Goal: Task Accomplishment & Management: Complete application form

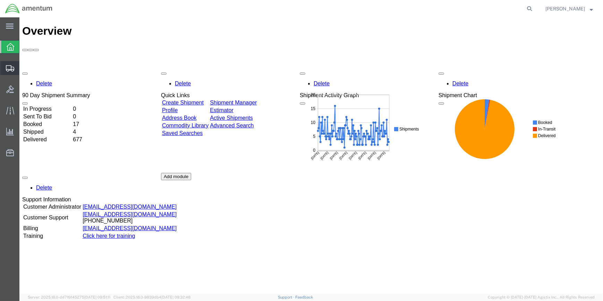
click at [0, 0] on span "Create Shipment" at bounding box center [0, 0] width 0 height 0
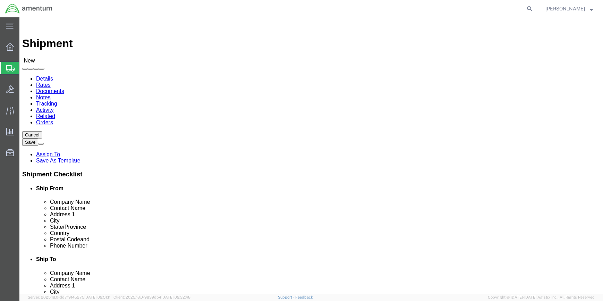
select select
type input "WSA"
select select "49914"
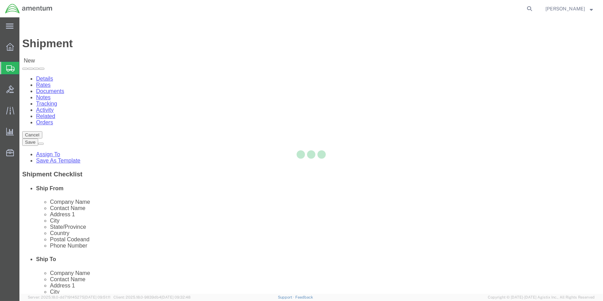
select select "[GEOGRAPHIC_DATA]"
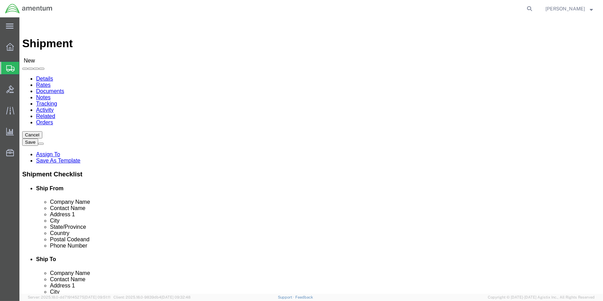
drag, startPoint x: 118, startPoint y: 143, endPoint x: 76, endPoint y: 140, distance: 42.1
click div
type input "[PERSON_NAME]"
click input "text"
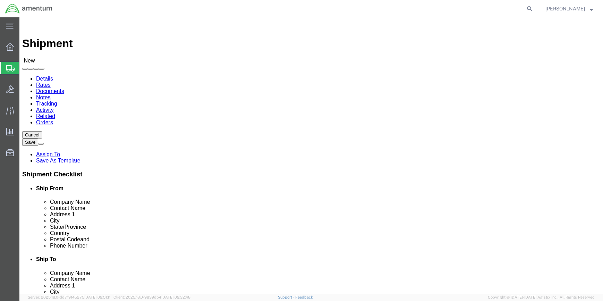
type input "[PHONE_NUMBER]"
drag, startPoint x: 126, startPoint y: 248, endPoint x: 94, endPoint y: 248, distance: 31.9
click input "text"
type input "[PERSON_NAME][EMAIL_ADDRESS][PERSON_NAME][DOMAIN_NAME]"
type input "SE"
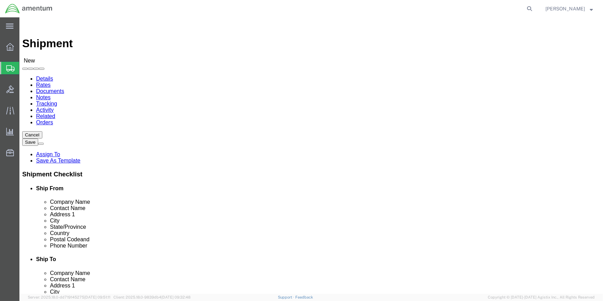
select select "49917"
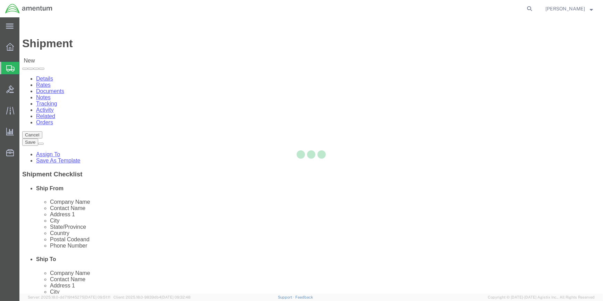
select select "FL"
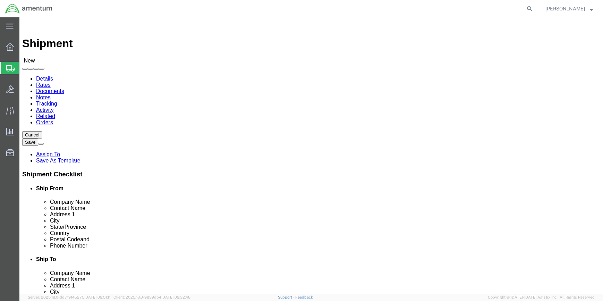
click input "text"
type input "IR1630"
drag, startPoint x: 336, startPoint y: 247, endPoint x: 340, endPoint y: 246, distance: 3.5
click input "text"
paste input "[PERSON_NAME][EMAIL_ADDRESS][PERSON_NAME][DOMAIN_NAME]"
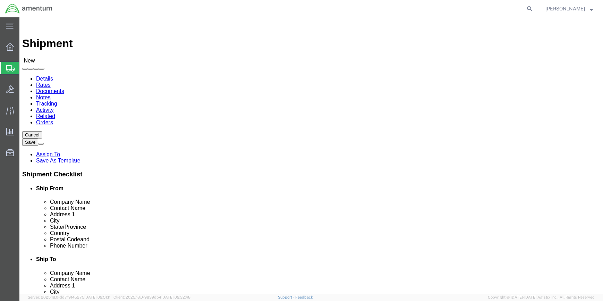
type input "[PERSON_NAME][EMAIL_ADDRESS][PERSON_NAME][DOMAIN_NAME]"
click input "checkbox"
drag, startPoint x: 305, startPoint y: 261, endPoint x: 315, endPoint y: 261, distance: 9.7
click input "checkbox"
checkbox input "true"
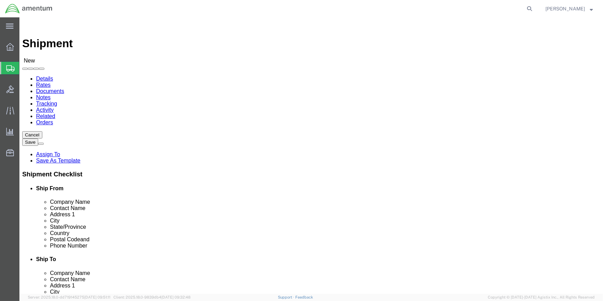
drag, startPoint x: 304, startPoint y: 139, endPoint x: 310, endPoint y: 139, distance: 5.9
click input "IR1630"
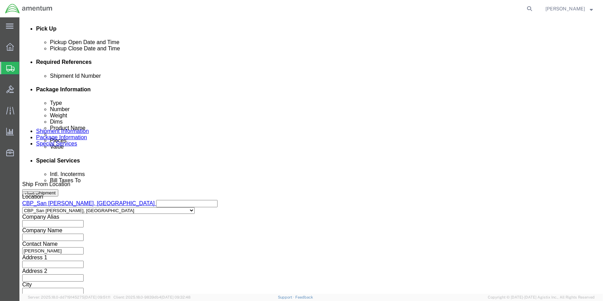
scroll to position [319, 0]
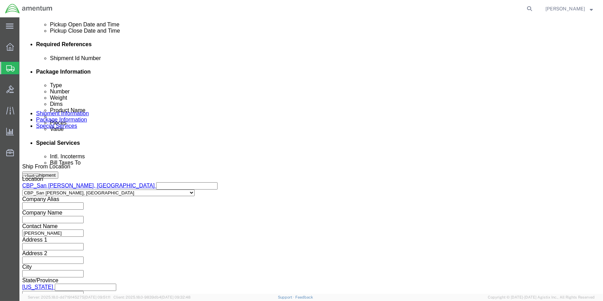
type input "ATTN: IR1630"
click button "Add reference"
click select "Select Account Type Activity ID Airline Appointment Number ASN Batch Request # …"
select select "CUSTREF"
click select "Select Account Type Activity ID Airline Appointment Number ASN Batch Request # …"
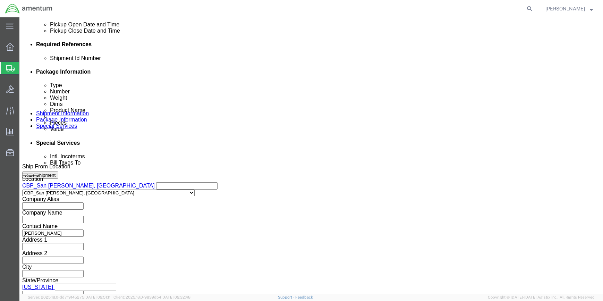
click input "text"
type input "ATTN: IR1630"
click button "Add reference"
drag, startPoint x: 354, startPoint y: 106, endPoint x: 351, endPoint y: 109, distance: 4.4
click select "Select Account Type Activity ID Airline Appointment Number ASN Batch Request # …"
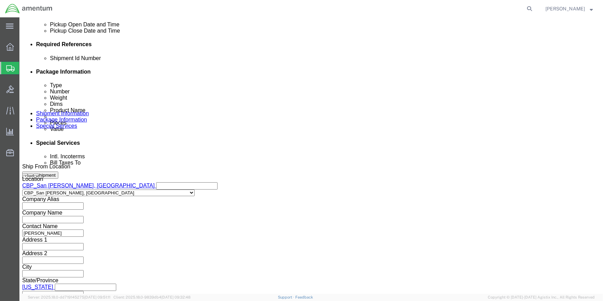
select select "DEPT"
click select "Select Account Type Activity ID Airline Appointment Number ASN Batch Request # …"
click input "text"
type input "CBP"
click button "Add reference"
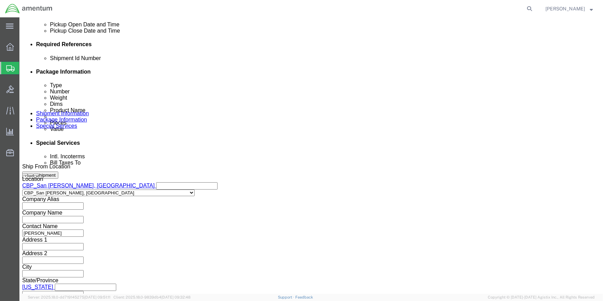
drag, startPoint x: 72, startPoint y: 118, endPoint x: 68, endPoint y: 118, distance: 4.2
click select "Select Account Type Activity ID Airline Appointment Number ASN Batch Request # …"
select select "PROJNUM"
click select "Select Account Type Activity ID Airline Appointment Number ASN Batch Request # …"
click input "text"
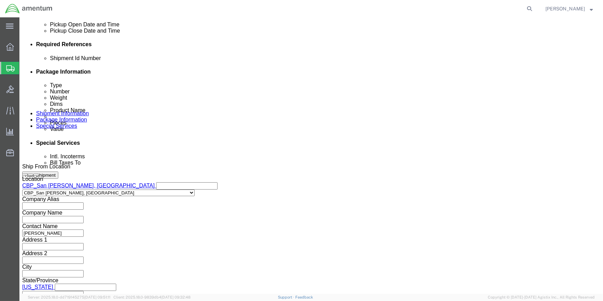
scroll to position [0, 23]
type input "6118.03.03.2219.000.WSA.0000"
click button "Continue"
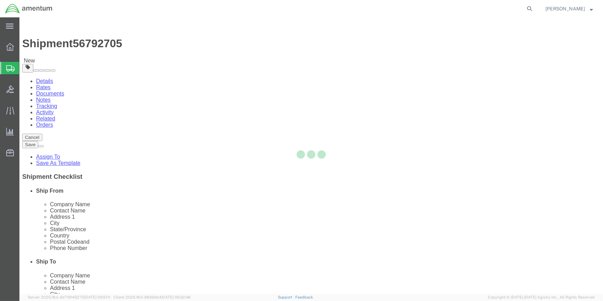
select select "CBOX"
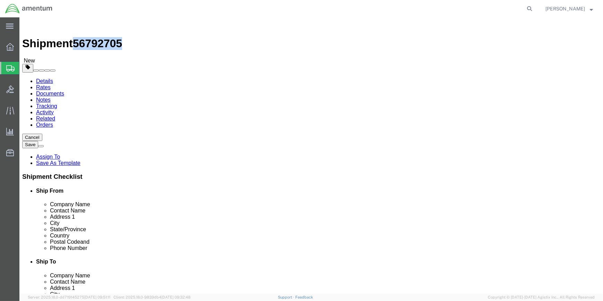
drag, startPoint x: 58, startPoint y: 7, endPoint x: 94, endPoint y: 10, distance: 36.2
click span "56792705"
drag, startPoint x: 93, startPoint y: 10, endPoint x: 83, endPoint y: 9, distance: 10.1
copy span "56792705"
click icon
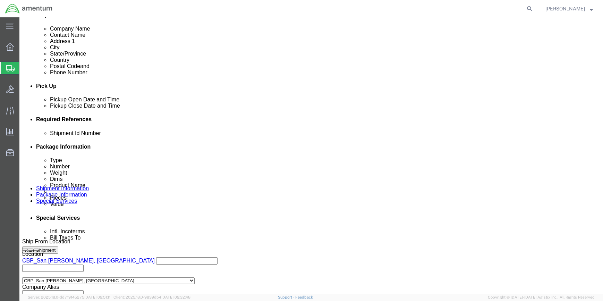
scroll to position [252, 0]
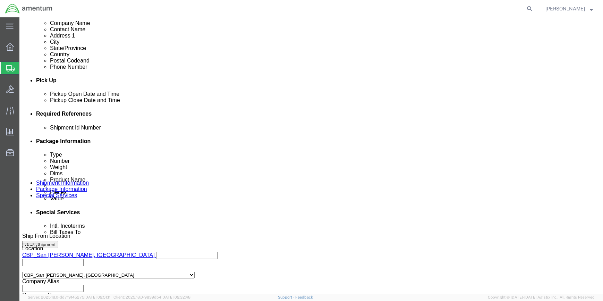
paste input "56792705"
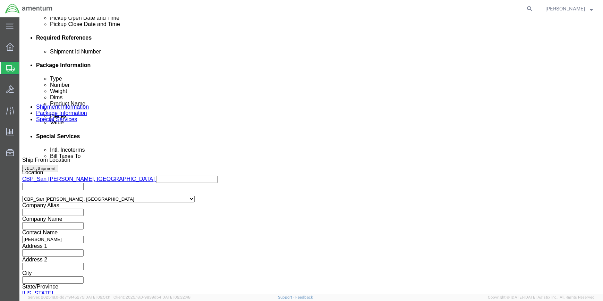
scroll to position [332, 0]
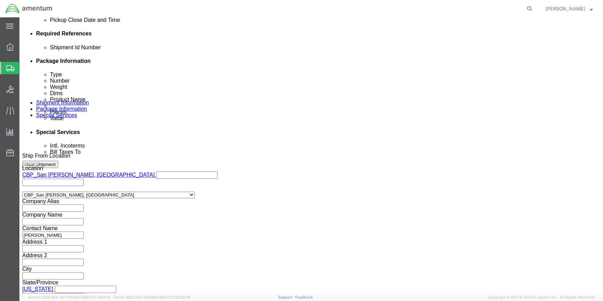
type input "56792705"
click button "Continue"
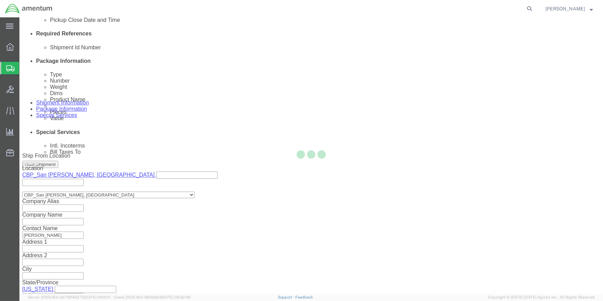
scroll to position [0, 0]
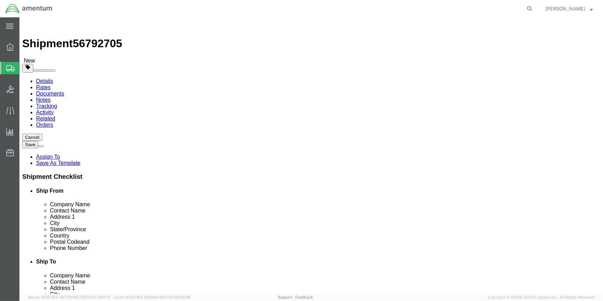
click input "text"
type input "14"
type input "9"
click input "0.00"
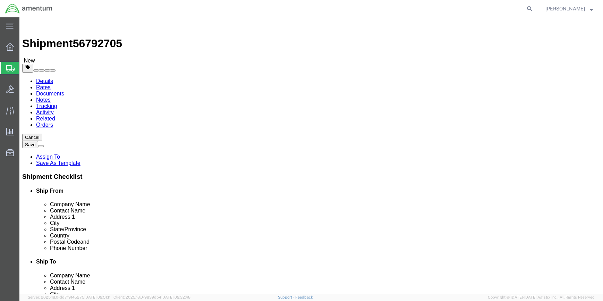
type input "0"
type input "4.5"
click link "Add Content"
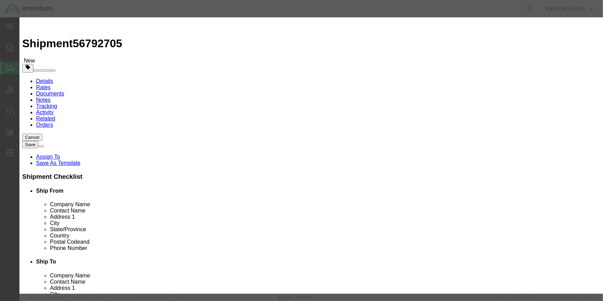
click input "text"
type input "FLIR CONTROLLER 380HD"
click input "text"
type input "3204853-10"
click input "0"
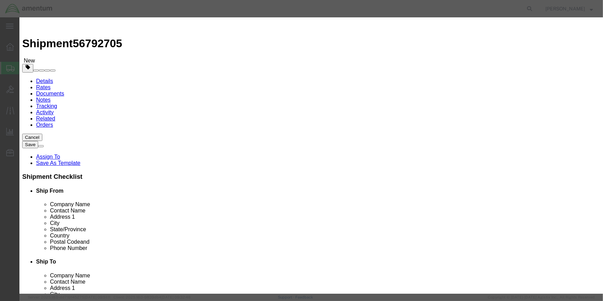
type input "1"
click input "text"
type input "1000"
click button "Save & Close"
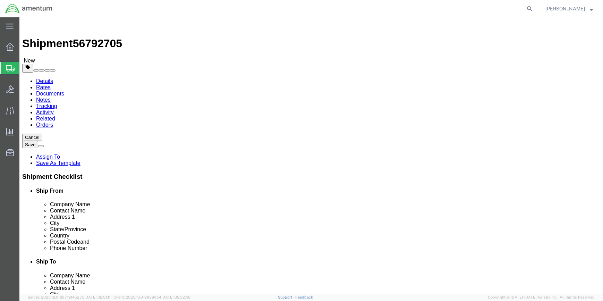
click button "Rate Shipment"
